Goal: Task Accomplishment & Management: Manage account settings

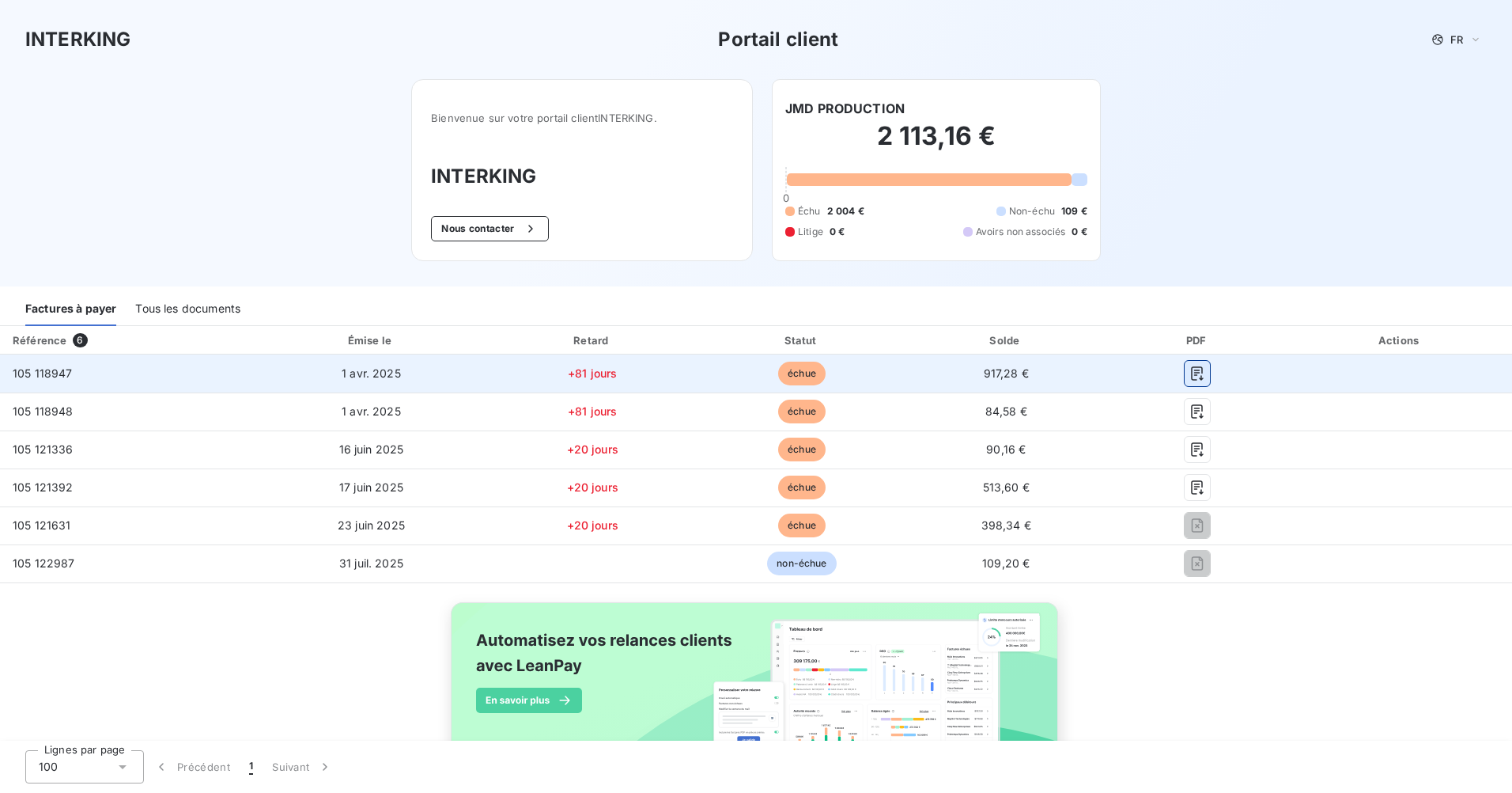
click at [1190, 378] on icon "button" at bounding box center [1197, 374] width 16 height 16
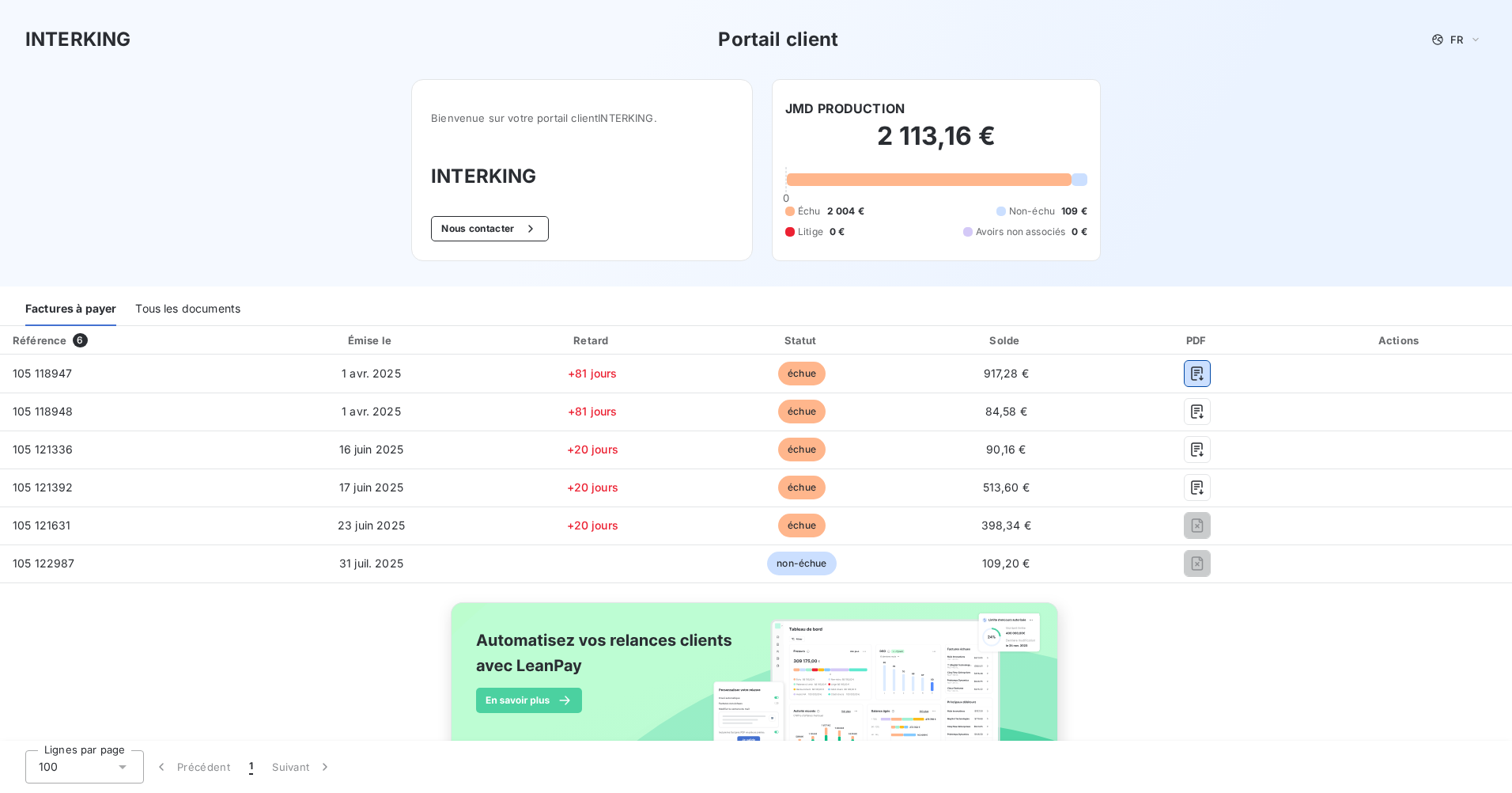
click at [210, 300] on div "Tous les documents" at bounding box center [187, 309] width 105 height 33
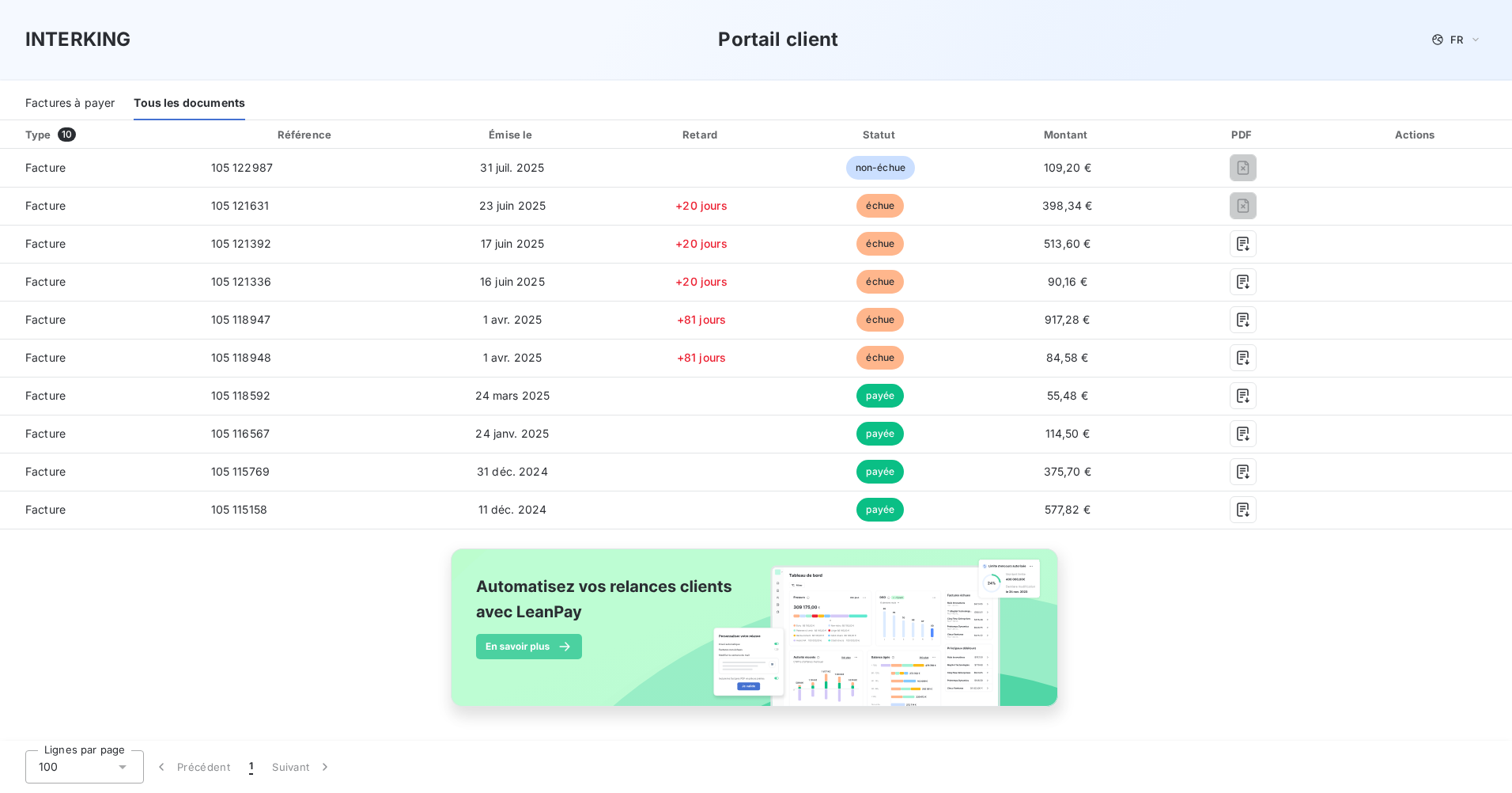
scroll to position [206, 0]
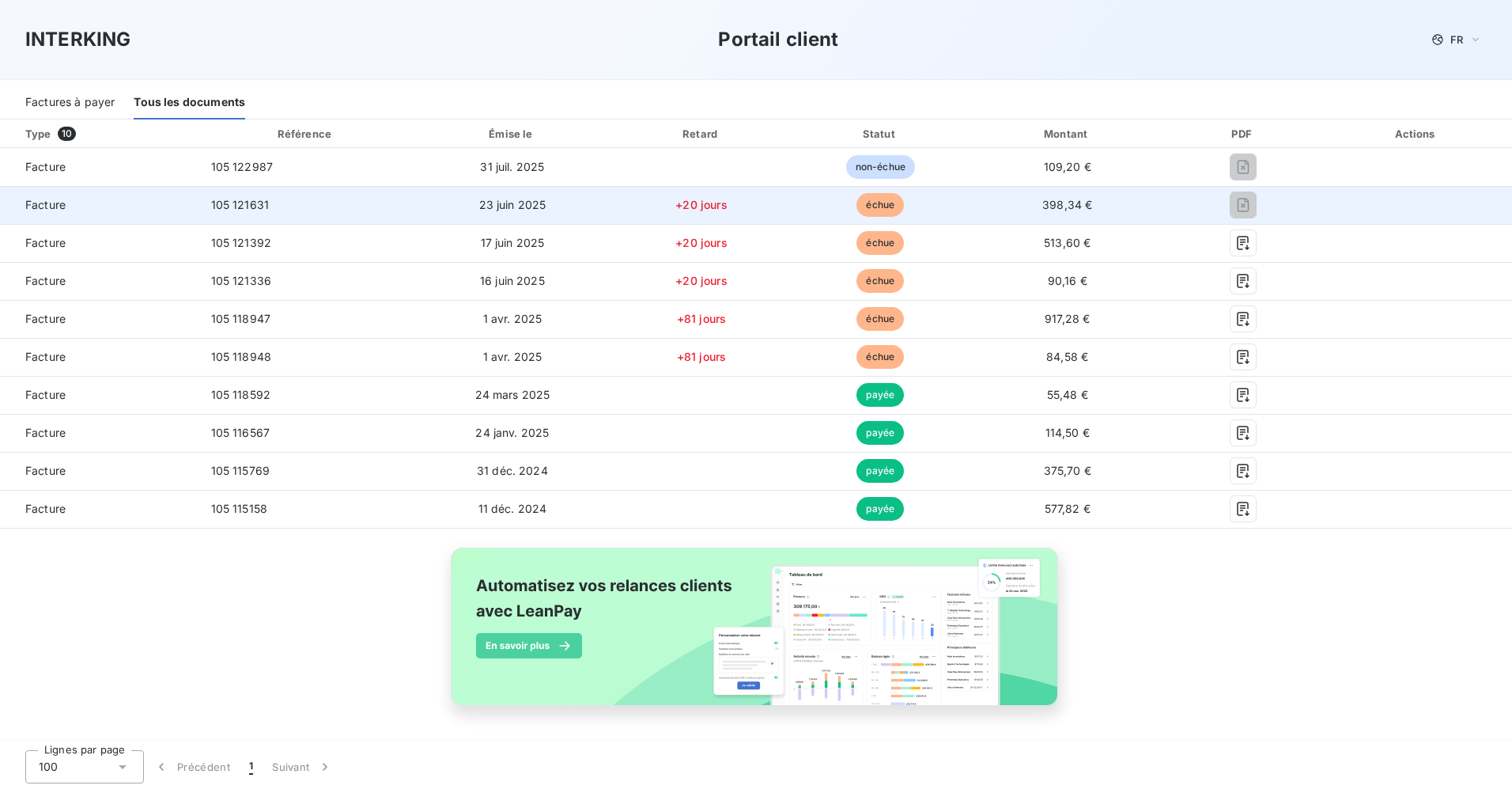
click at [634, 217] on td "+20 jours" at bounding box center [702, 204] width 181 height 38
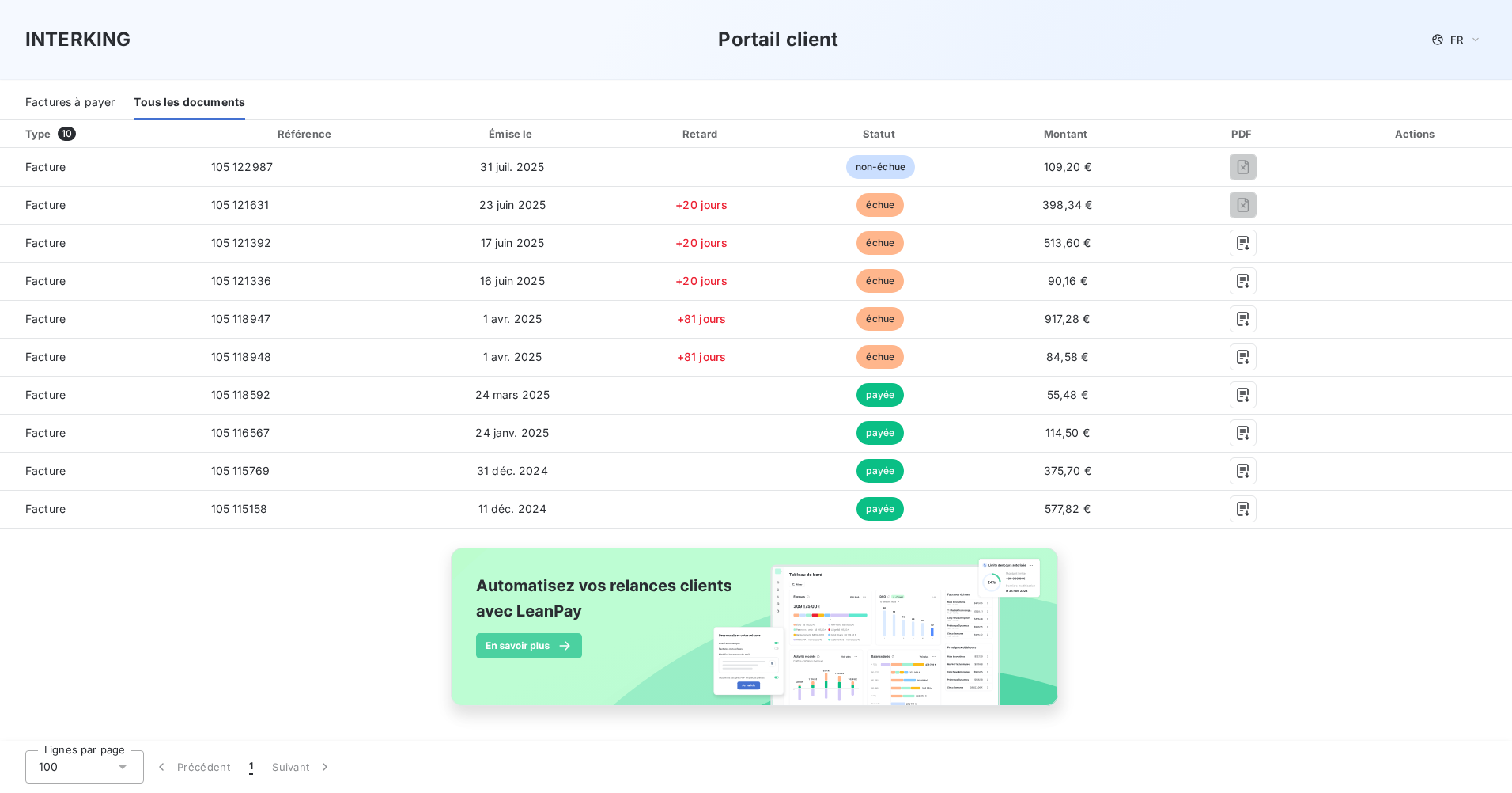
click at [58, 100] on div "Factures à payer" at bounding box center [70, 102] width 89 height 33
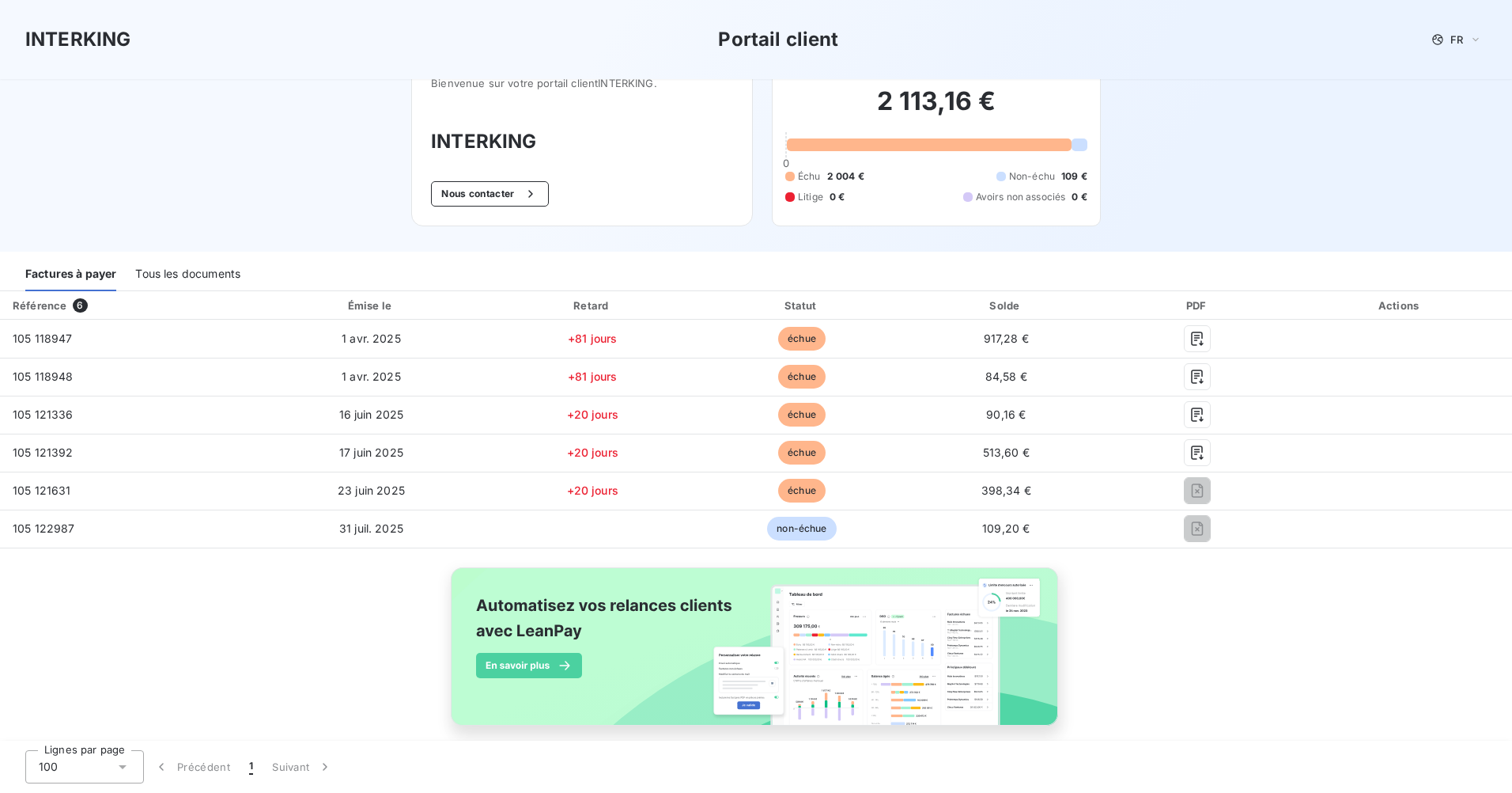
scroll to position [0, 0]
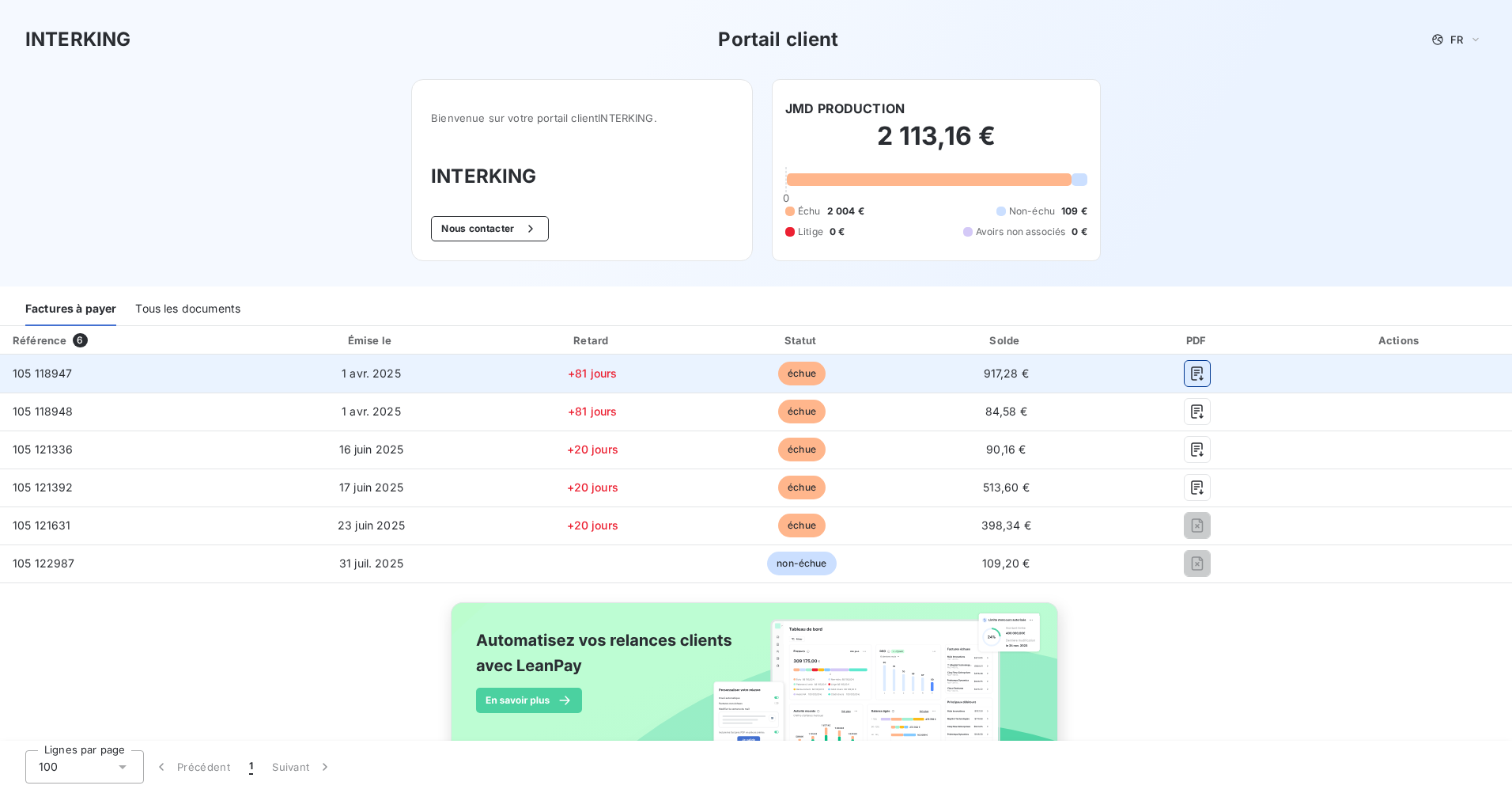
click at [1192, 370] on icon "button" at bounding box center [1197, 374] width 12 height 14
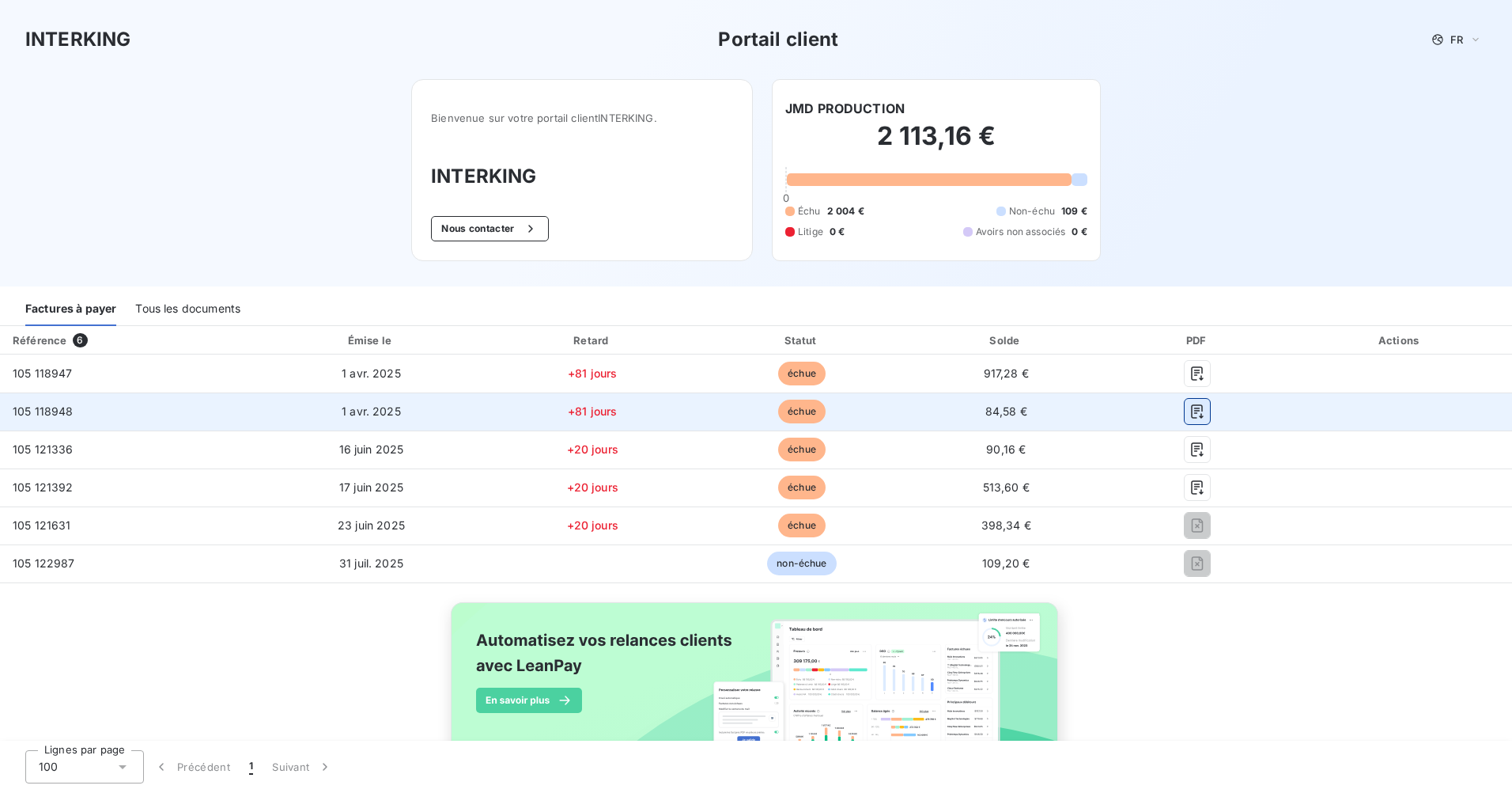
click at [1189, 411] on icon "button" at bounding box center [1197, 411] width 16 height 16
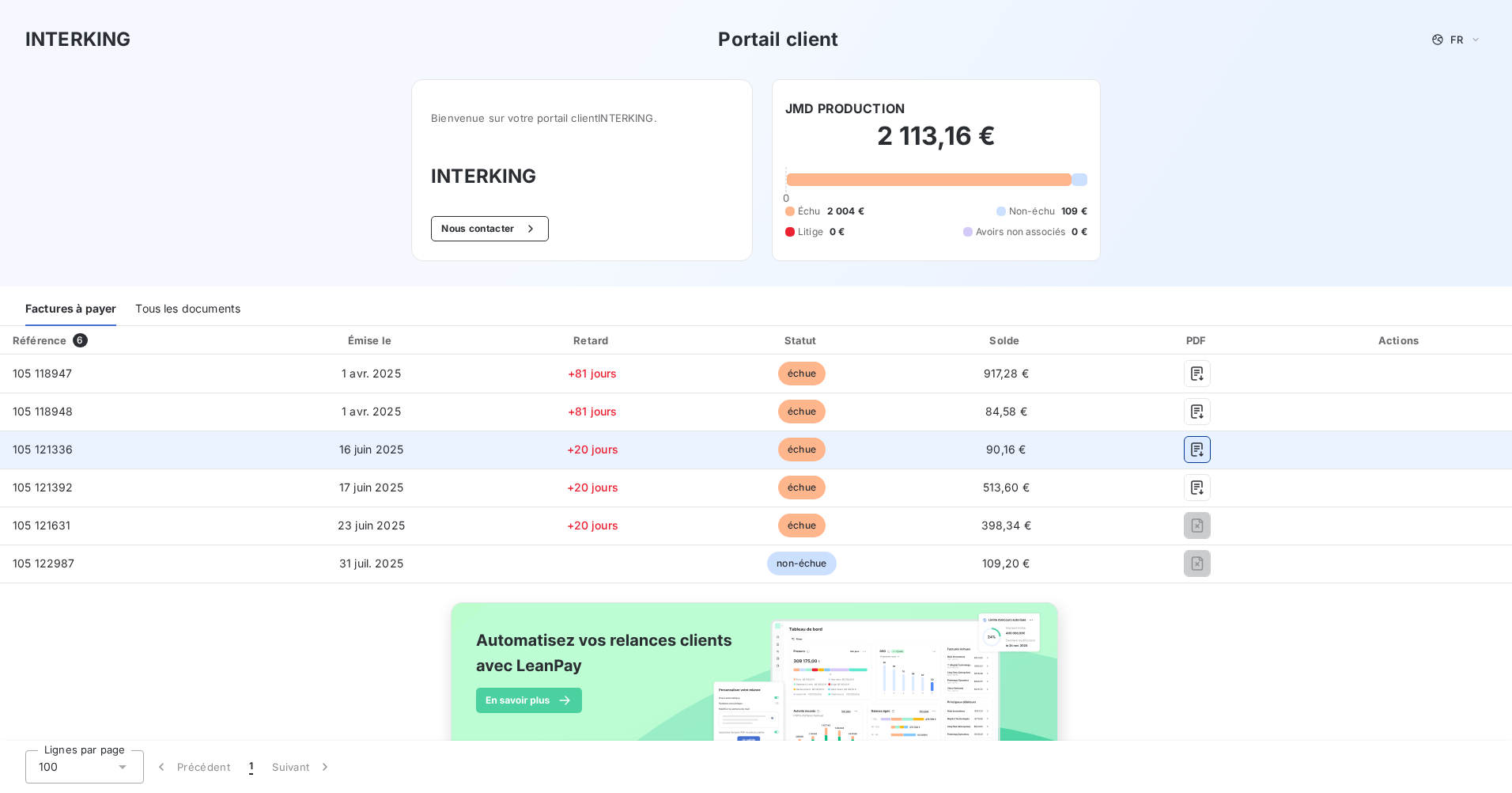
click at [1197, 449] on button "button" at bounding box center [1198, 450] width 26 height 26
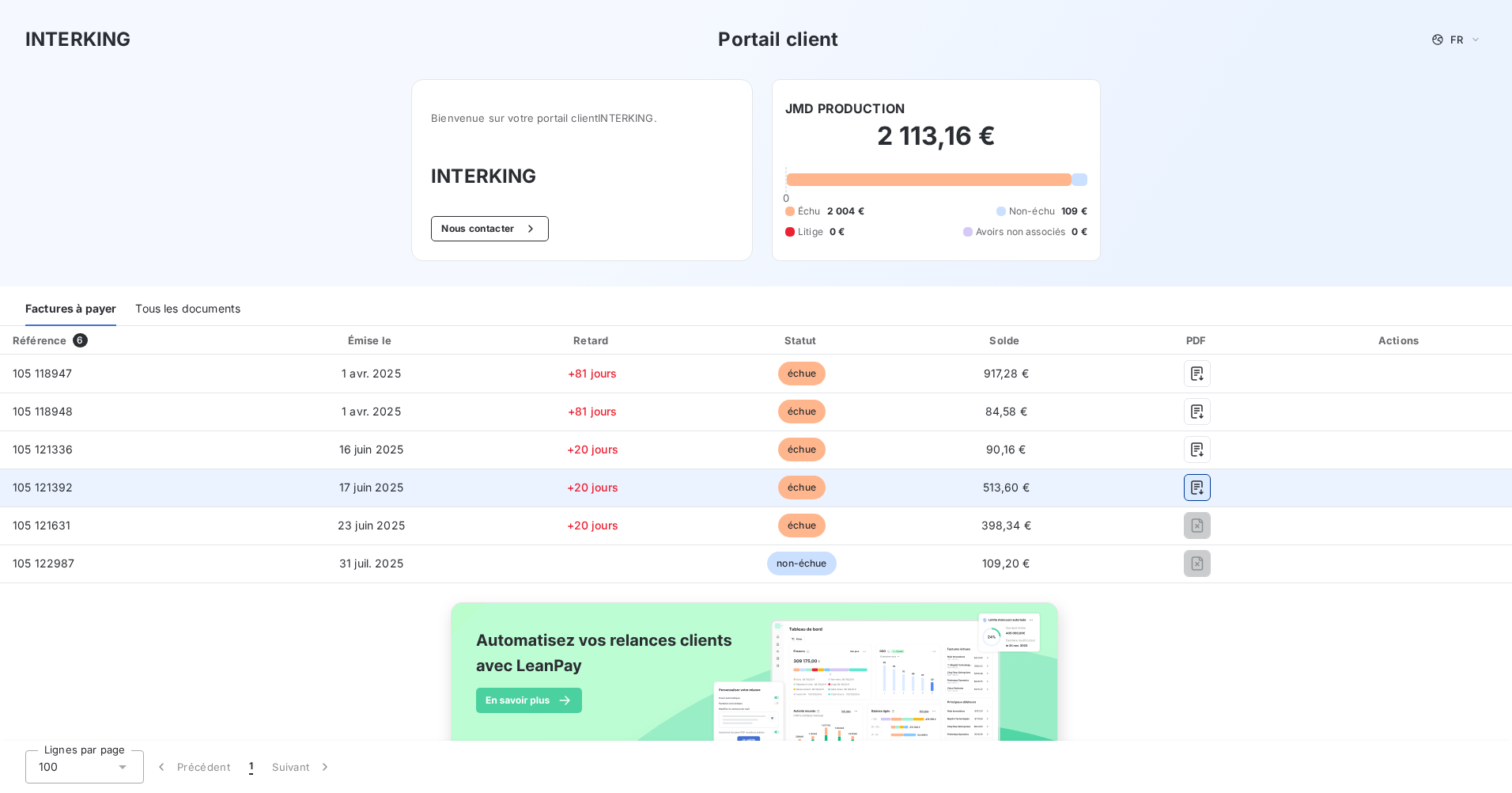
click at [1191, 488] on icon "button" at bounding box center [1197, 488] width 16 height 16
